Goal: Task Accomplishment & Management: Manage account settings

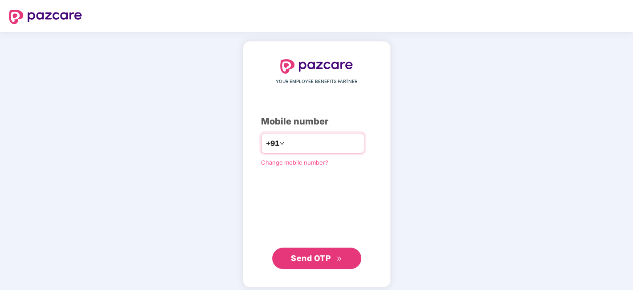
click at [298, 143] on input "number" at bounding box center [322, 143] width 73 height 14
type input "**********"
click at [326, 263] on button "Send OTP" at bounding box center [316, 257] width 89 height 21
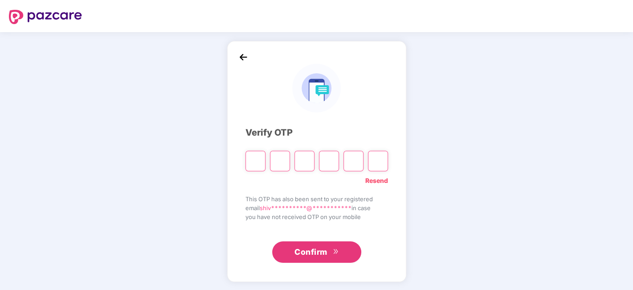
type input "*"
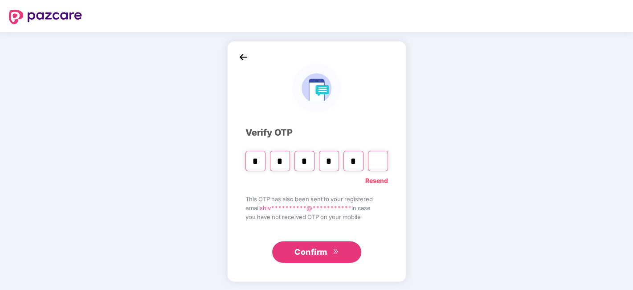
type input "*"
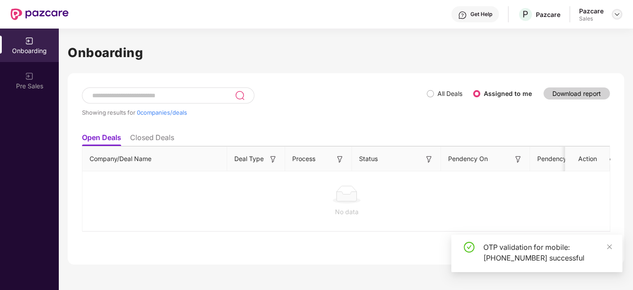
click at [615, 14] on img at bounding box center [616, 14] width 7 height 7
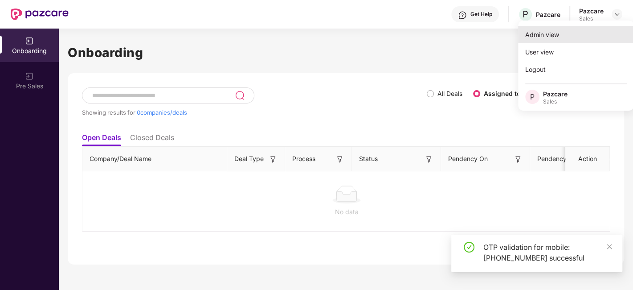
click at [577, 35] on div "Admin view" at bounding box center [576, 34] width 116 height 17
